Goal: Information Seeking & Learning: Learn about a topic

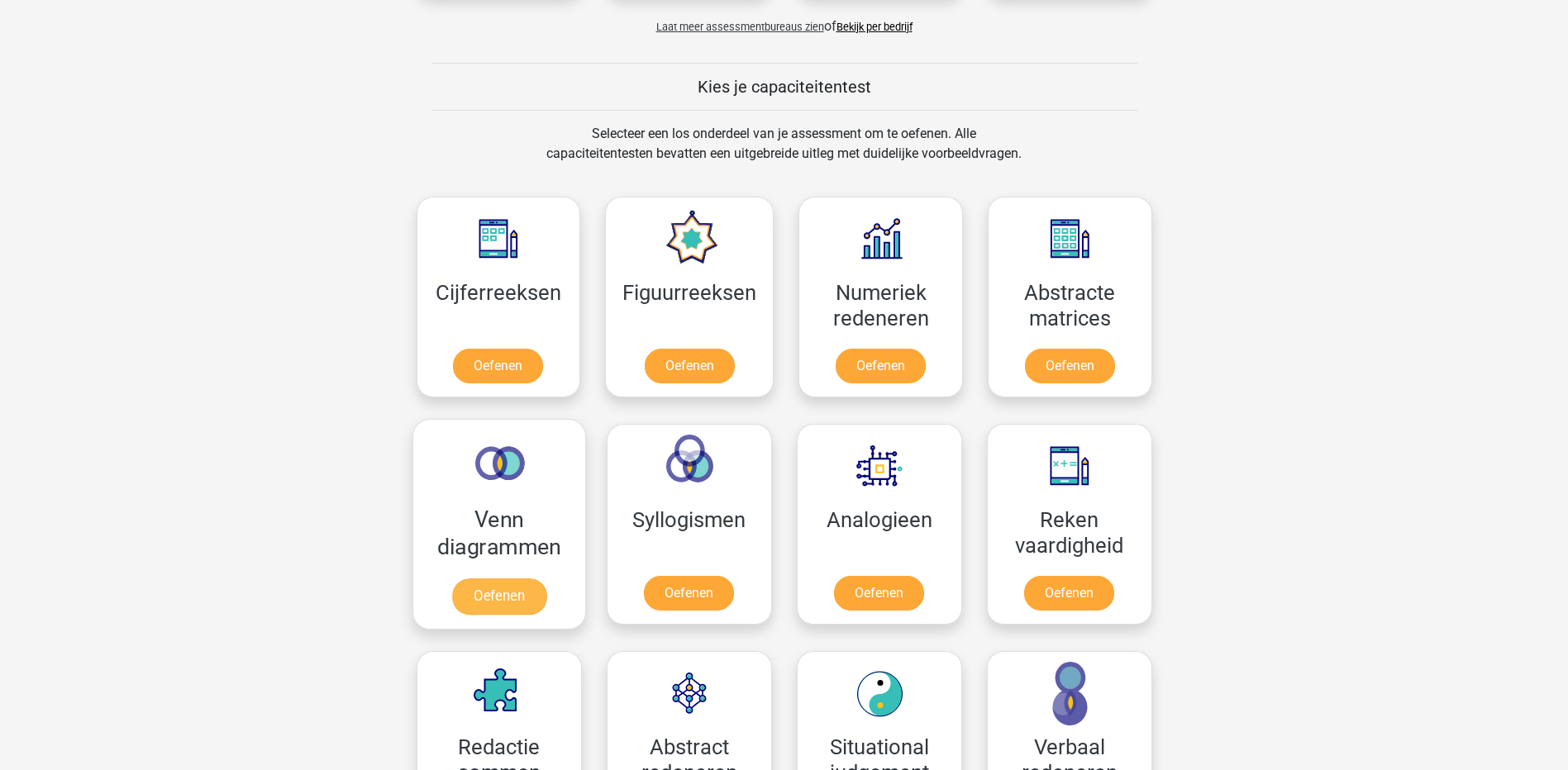
scroll to position [661, 0]
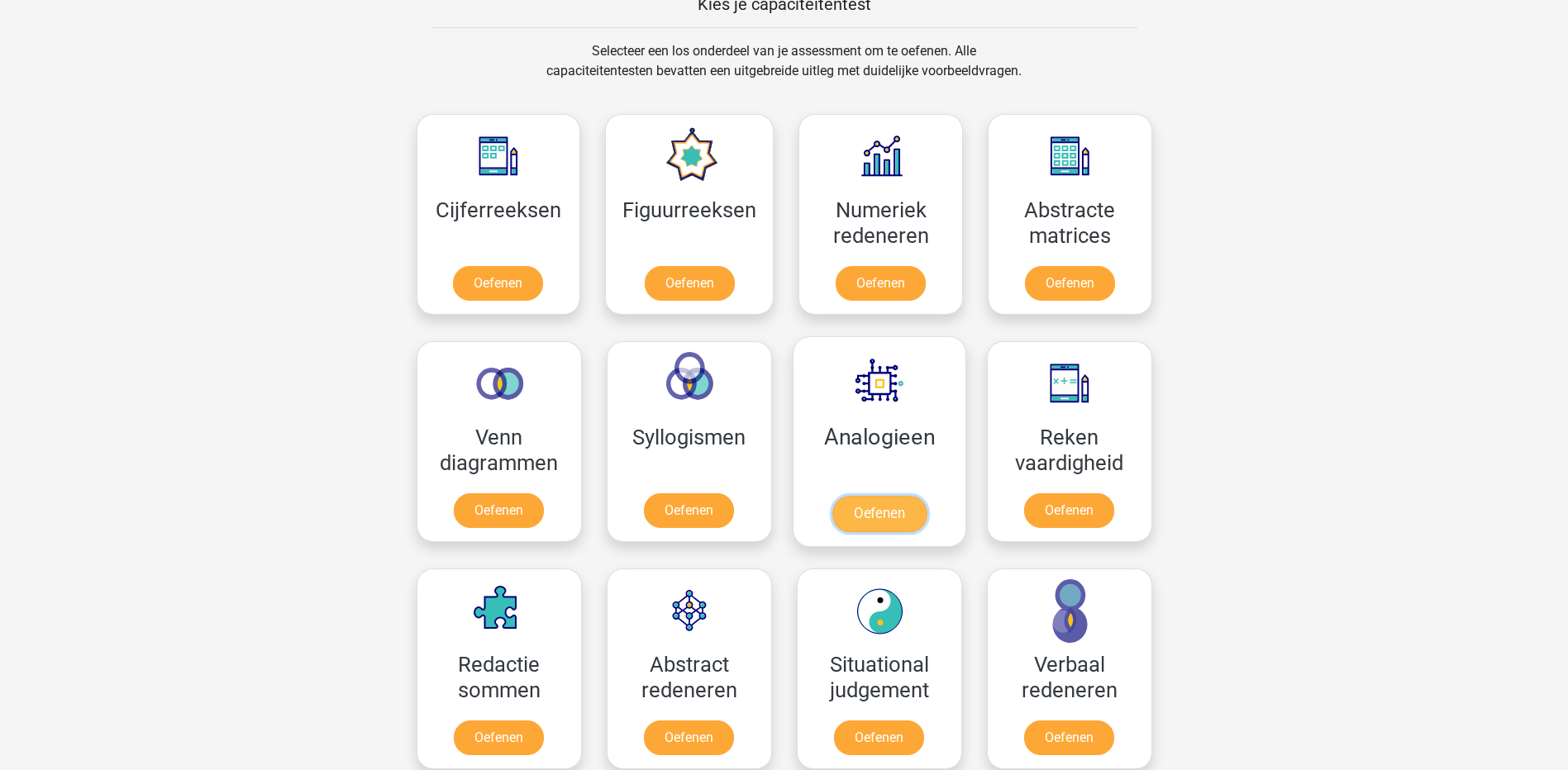
click at [893, 508] on link "Oefenen" at bounding box center [878, 514] width 94 height 37
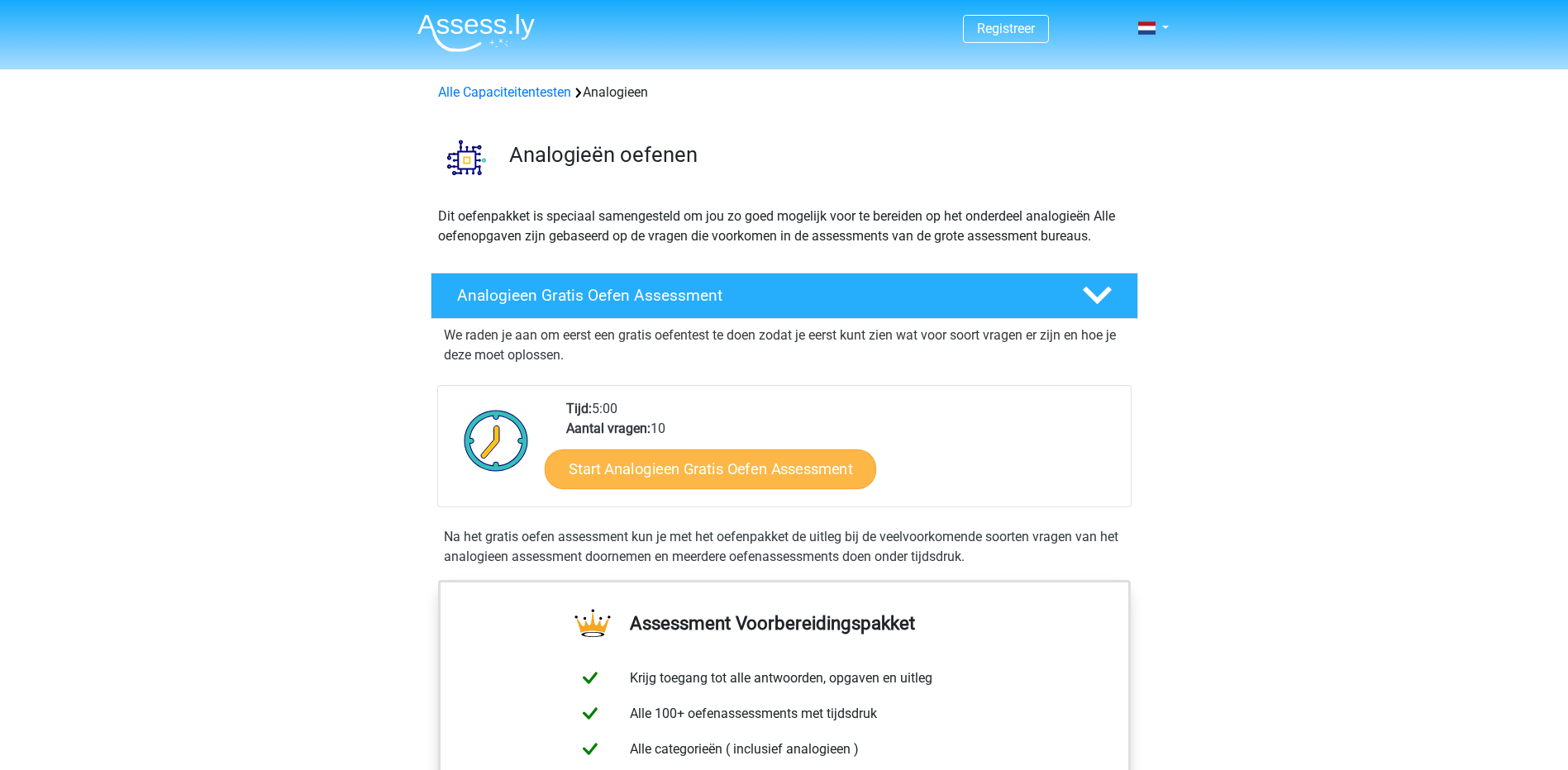
scroll to position [83, 0]
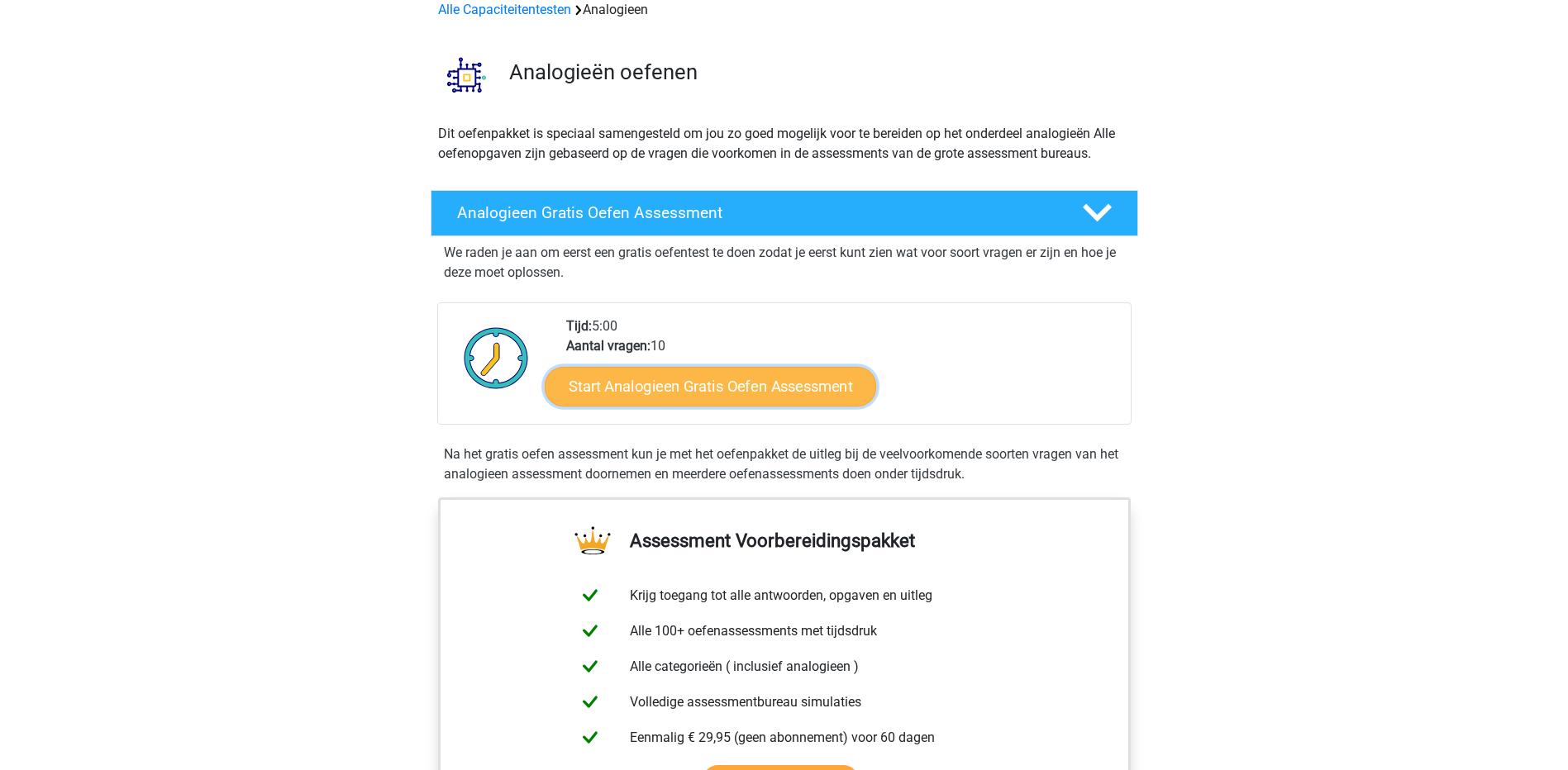
click at [684, 382] on link "Start Analogieen Gratis Oefen Assessment" at bounding box center [710, 385] width 332 height 39
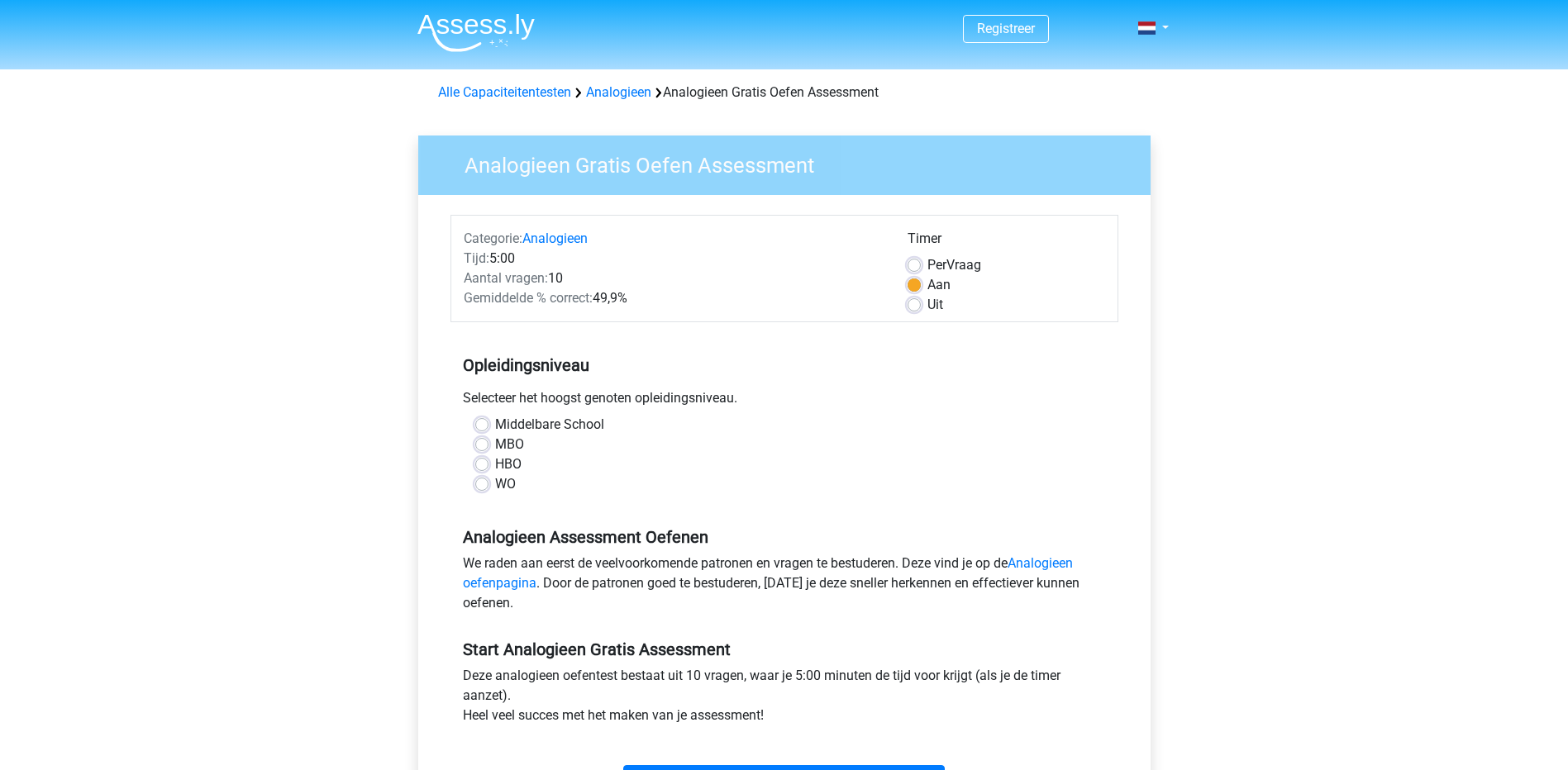
scroll to position [83, 0]
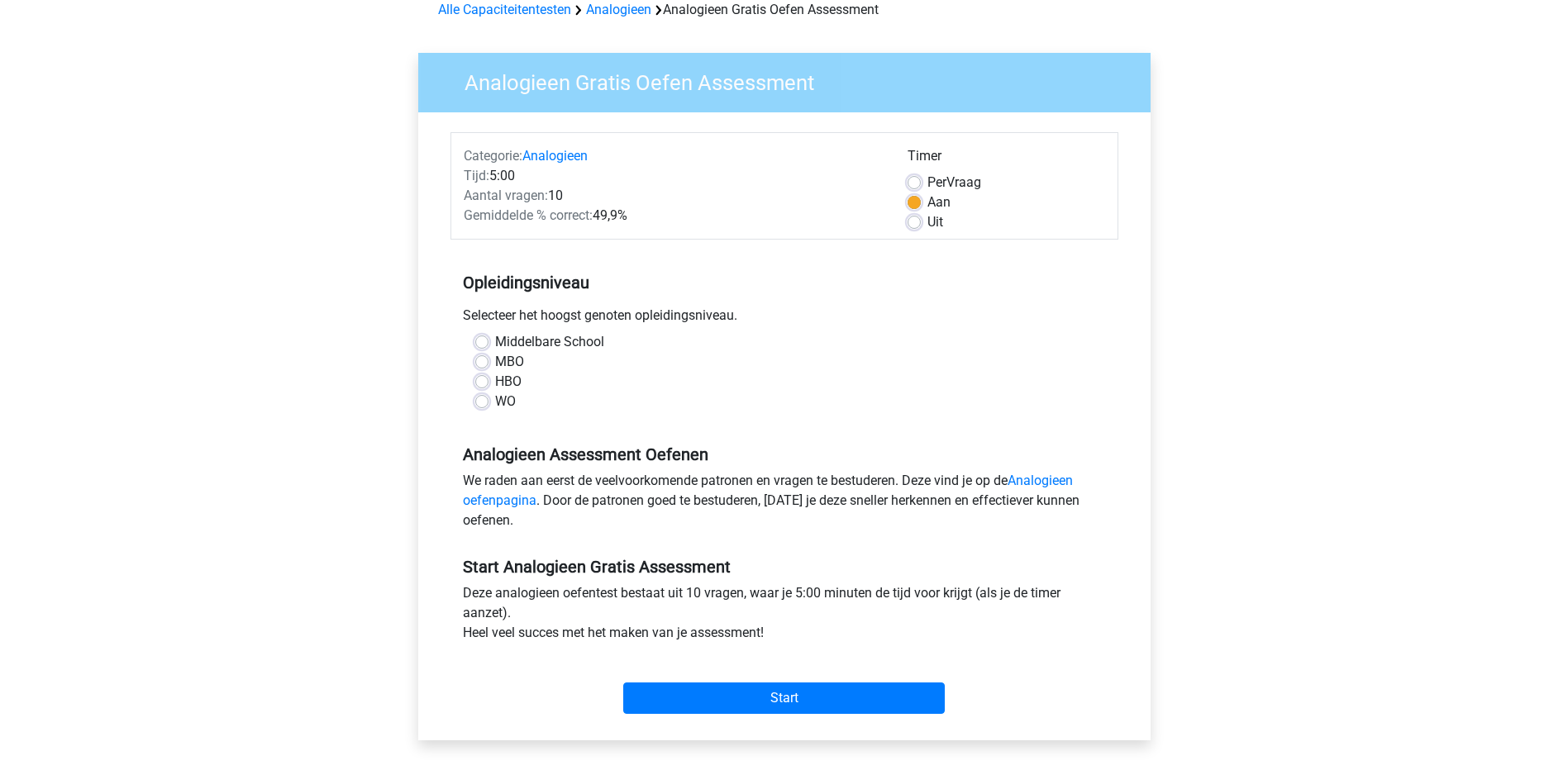
click at [495, 383] on label "HBO" at bounding box center [509, 382] width 27 height 20
click at [485, 383] on input "HBO" at bounding box center [482, 380] width 13 height 17
radio input "true"
click at [748, 691] on input "Start" at bounding box center [784, 698] width 322 height 32
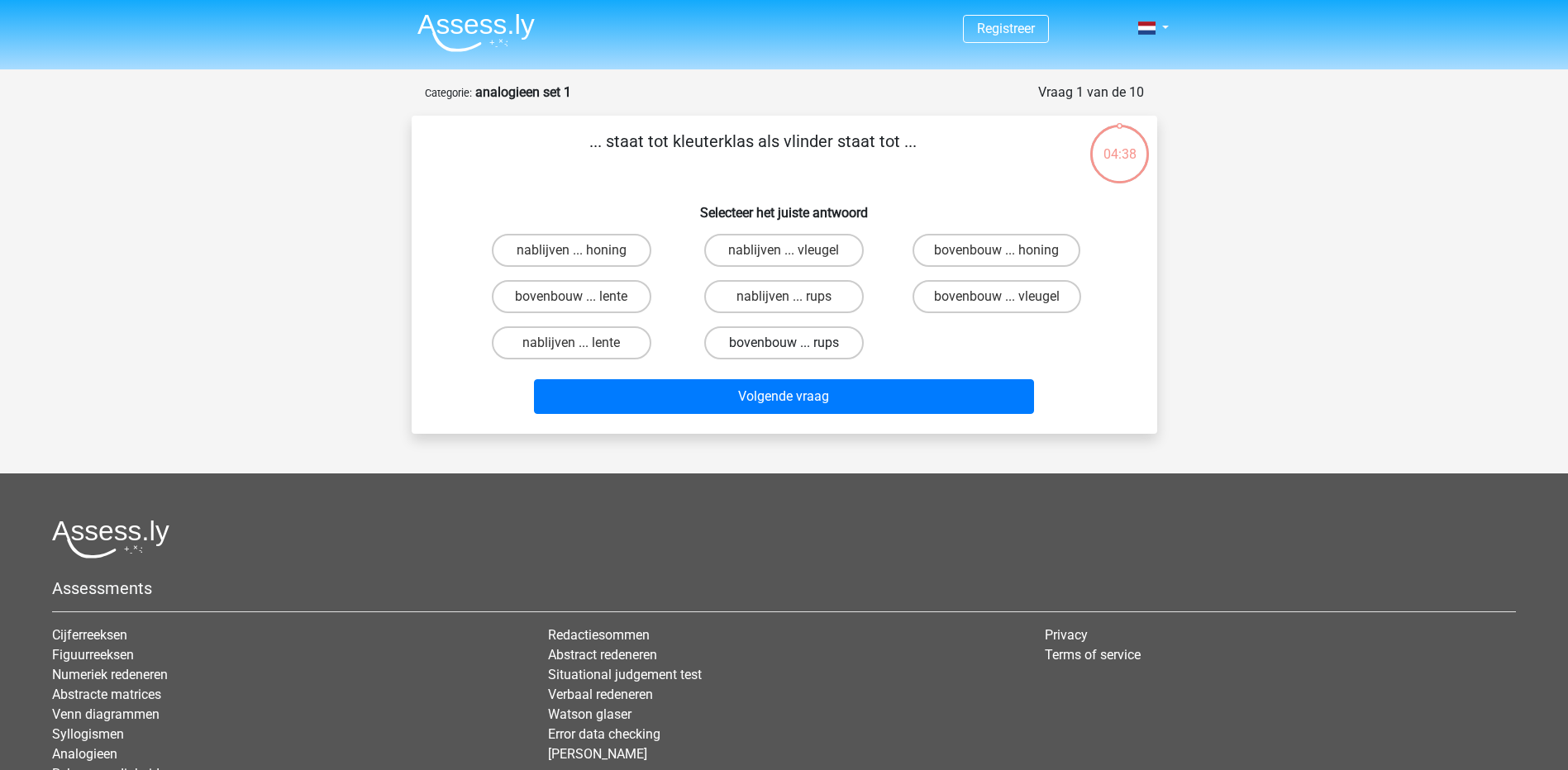
click at [788, 337] on label "bovenbouw ... rups" at bounding box center [784, 343] width 160 height 33
click at [788, 343] on input "bovenbouw ... rups" at bounding box center [789, 348] width 11 height 11
radio input "true"
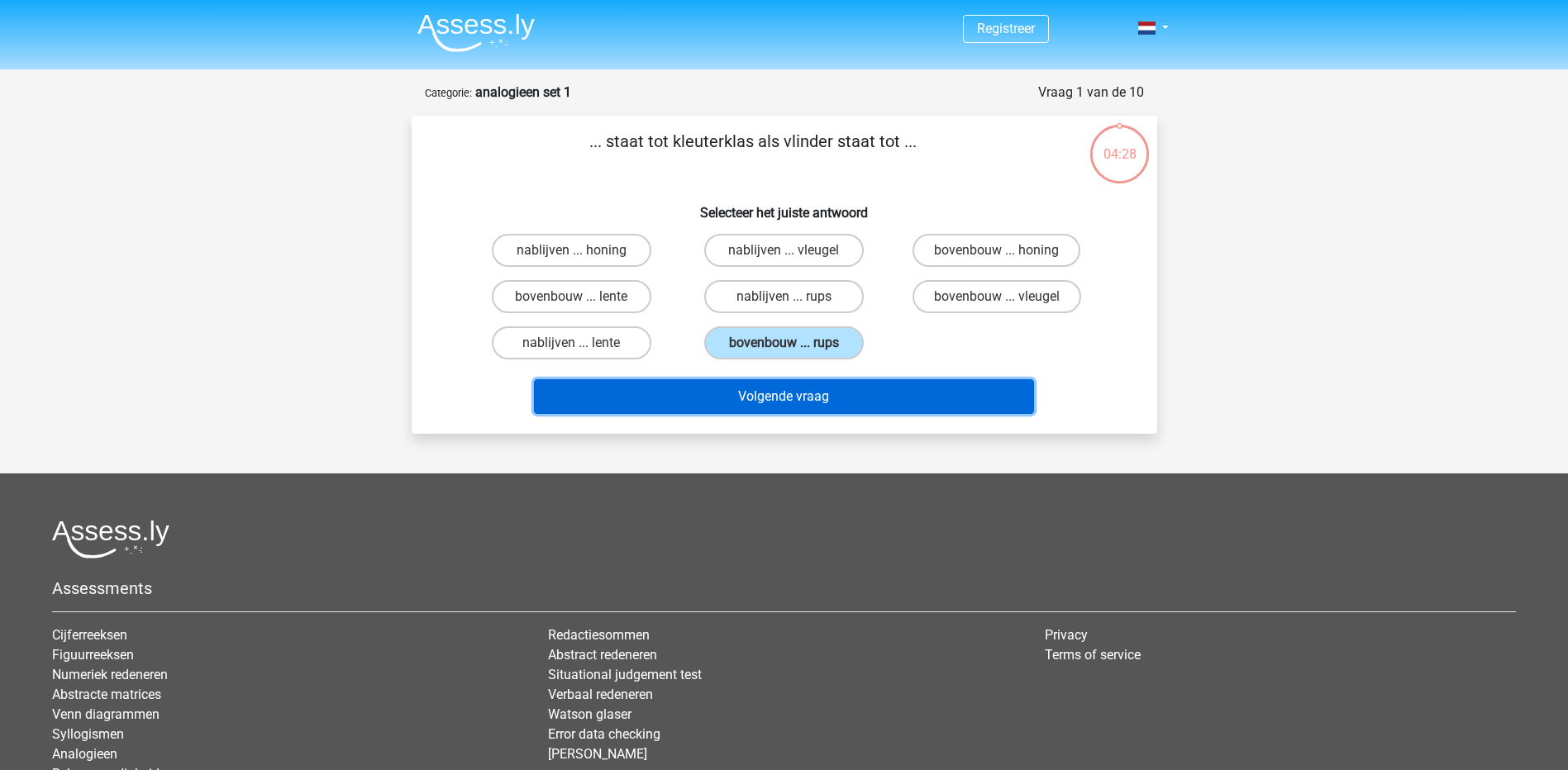
click at [796, 393] on button "Volgende vraag" at bounding box center [784, 397] width 500 height 35
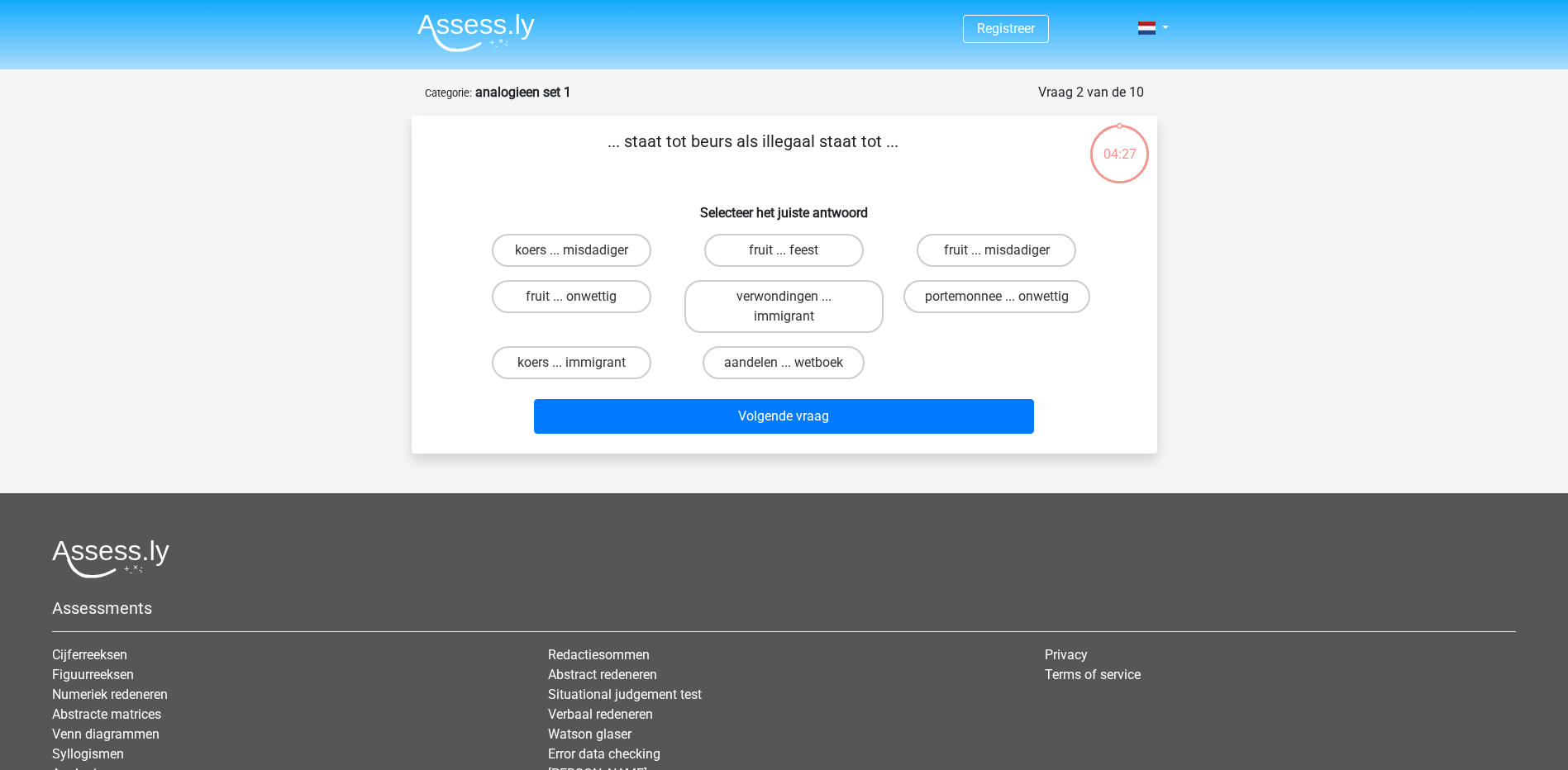
scroll to position [83, 0]
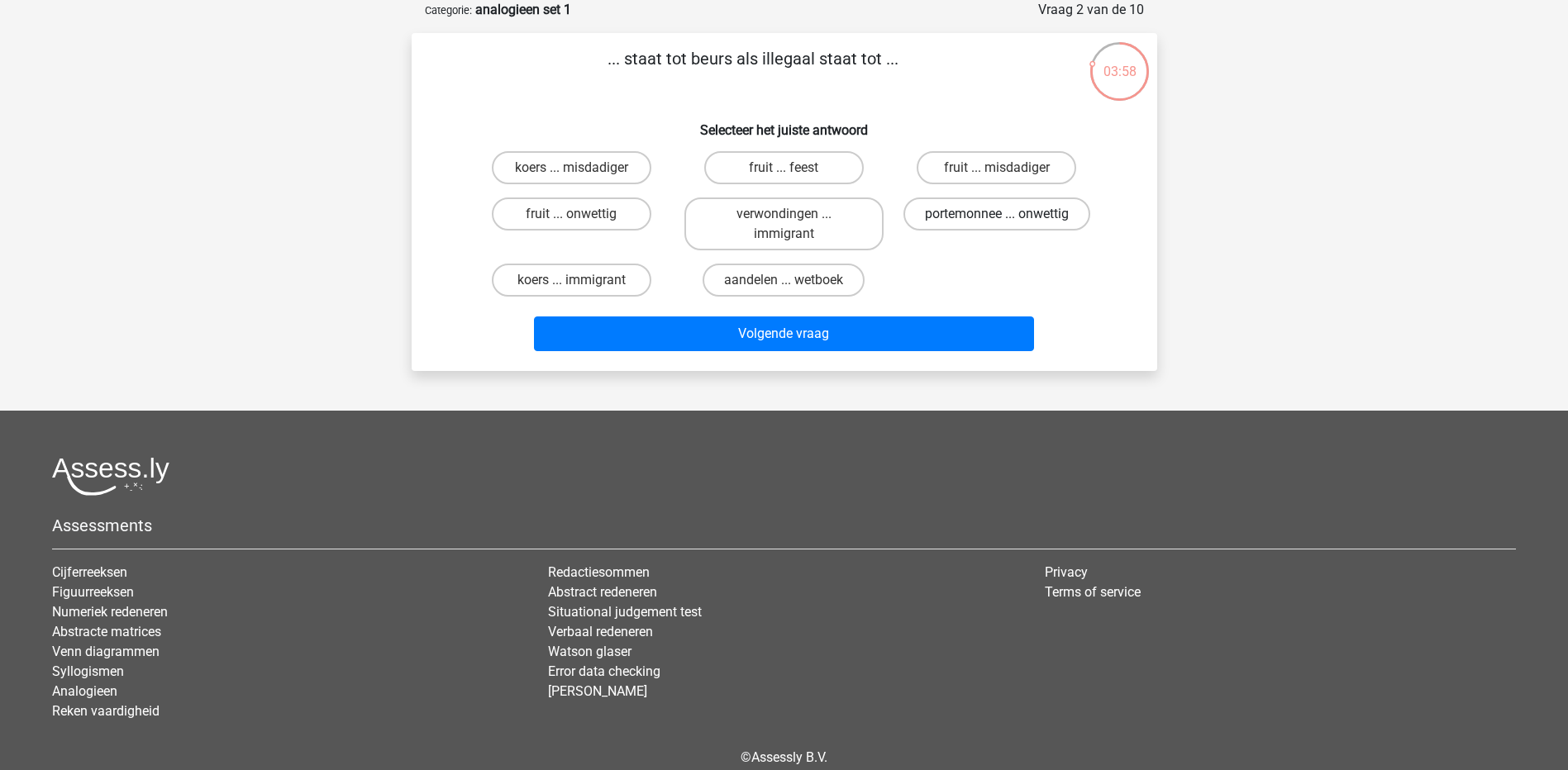
click at [968, 219] on label "portemonnee ... onwettig" at bounding box center [997, 214] width 187 height 33
click at [997, 219] on input "portemonnee ... onwettig" at bounding box center [1002, 219] width 11 height 11
radio input "true"
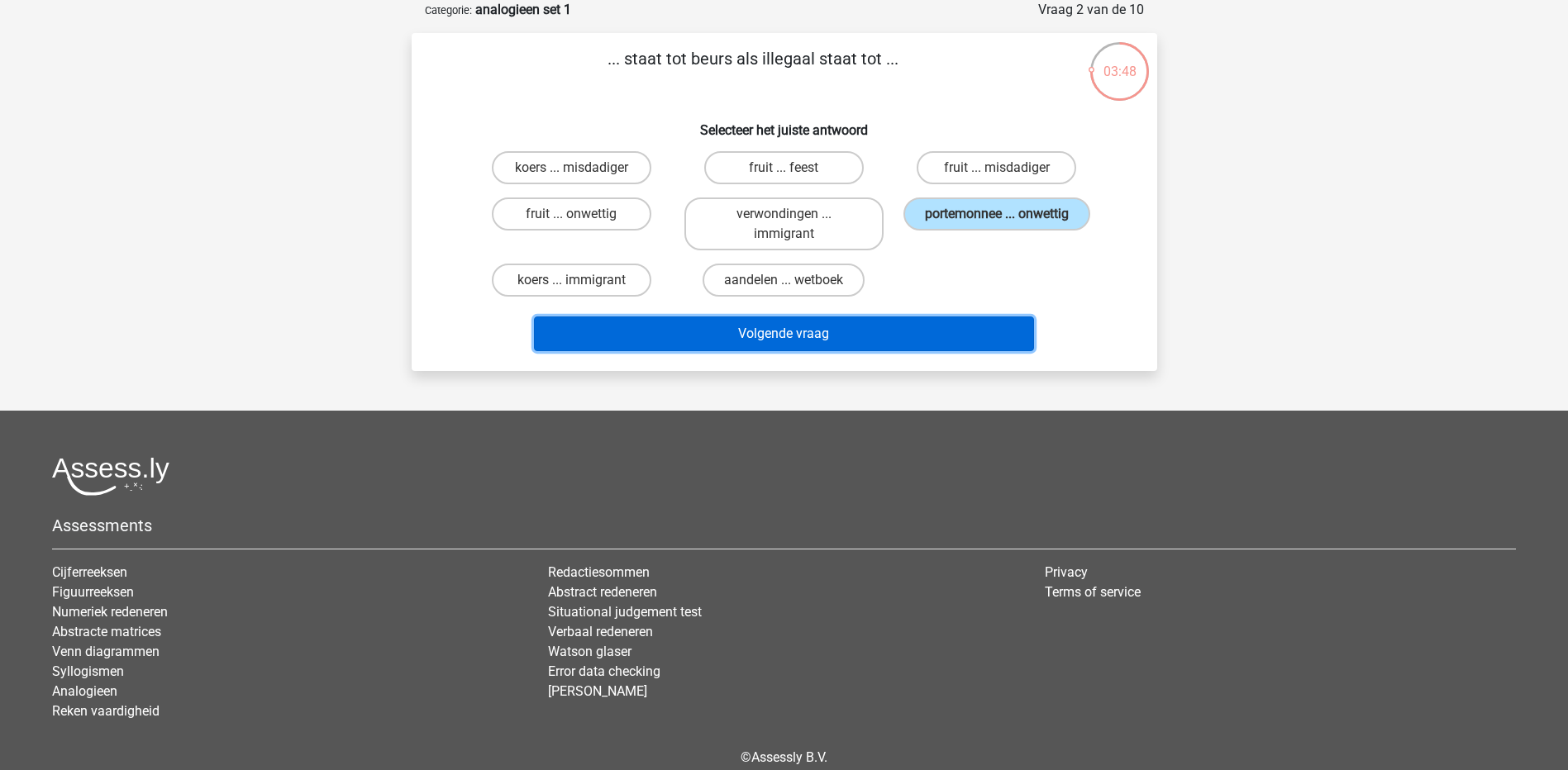
click at [789, 332] on button "Volgende vraag" at bounding box center [784, 334] width 500 height 35
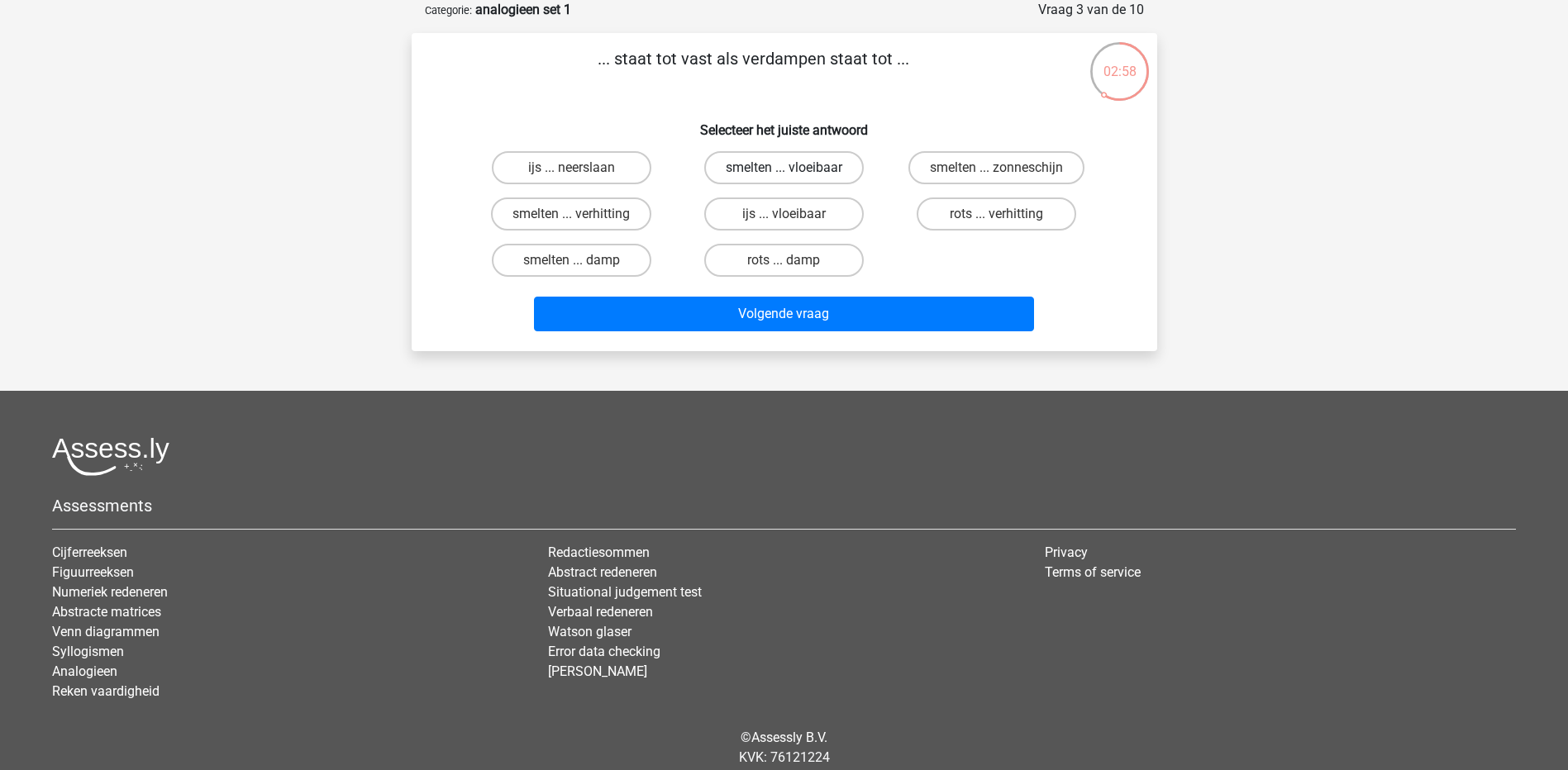
click at [769, 170] on label "smelten ... vloeibaar" at bounding box center [784, 168] width 160 height 33
click at [784, 170] on input "smelten ... vloeibaar" at bounding box center [789, 173] width 11 height 11
radio input "true"
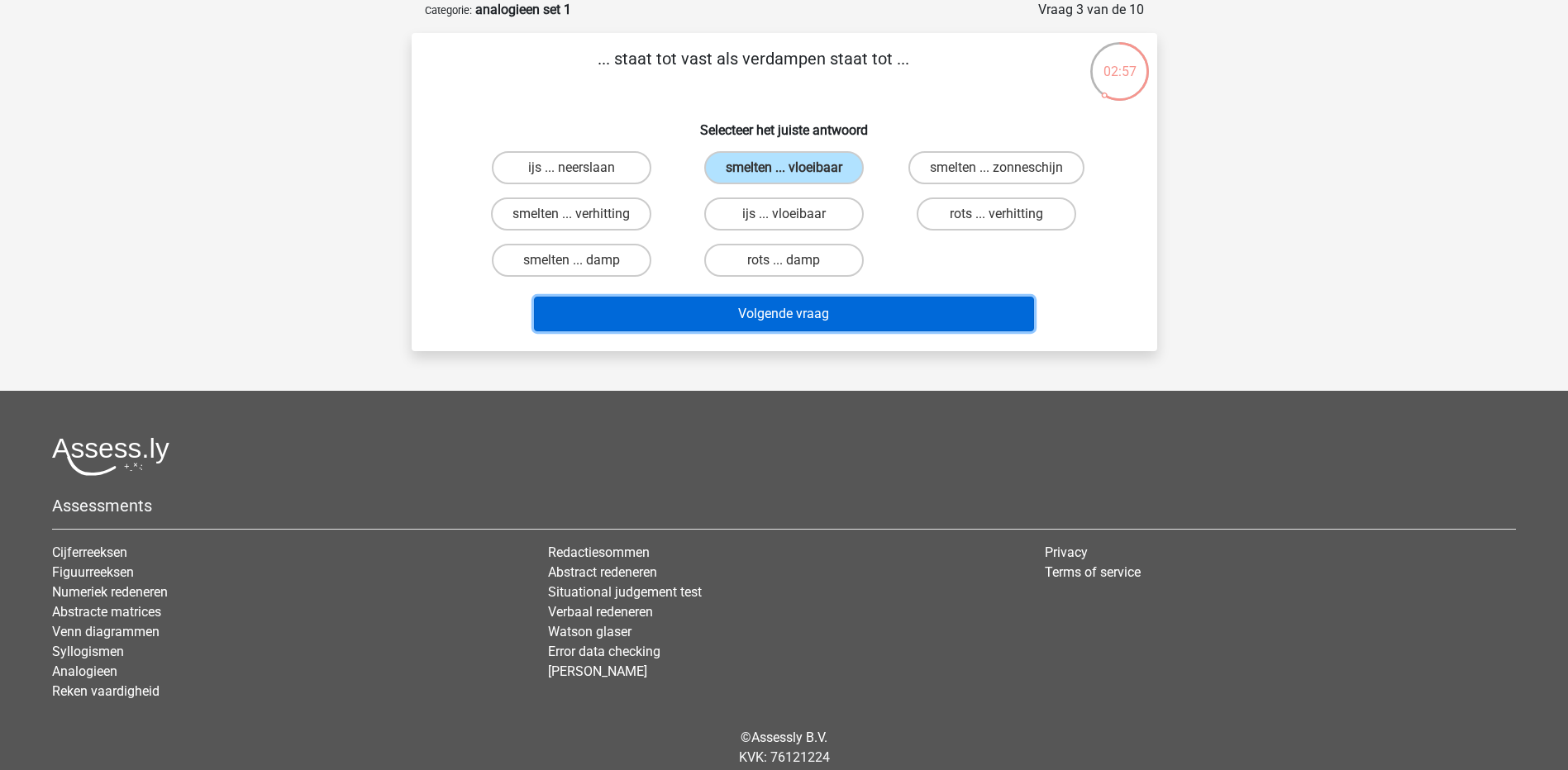
click at [769, 312] on button "Volgende vraag" at bounding box center [784, 314] width 500 height 35
